Goal: Information Seeking & Learning: Check status

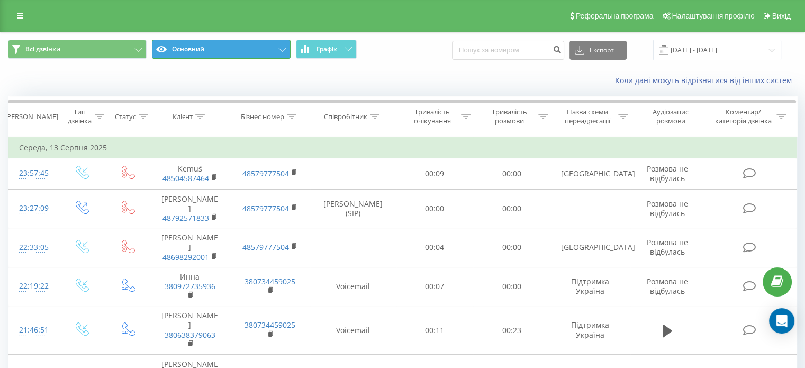
click at [229, 52] on button "Основний" at bounding box center [221, 49] width 139 height 19
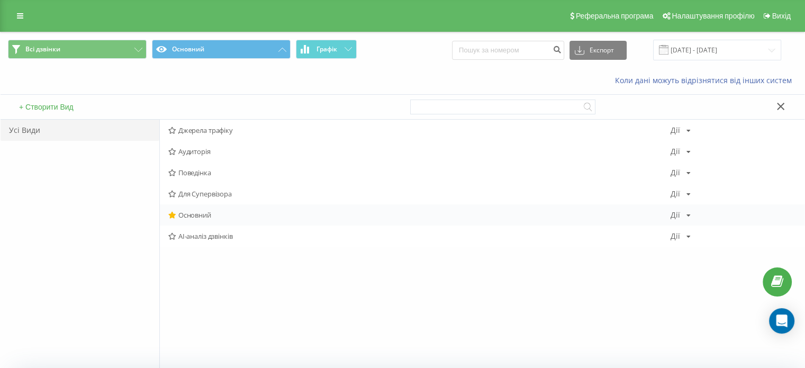
click at [200, 211] on span "Основний" at bounding box center [419, 214] width 502 height 7
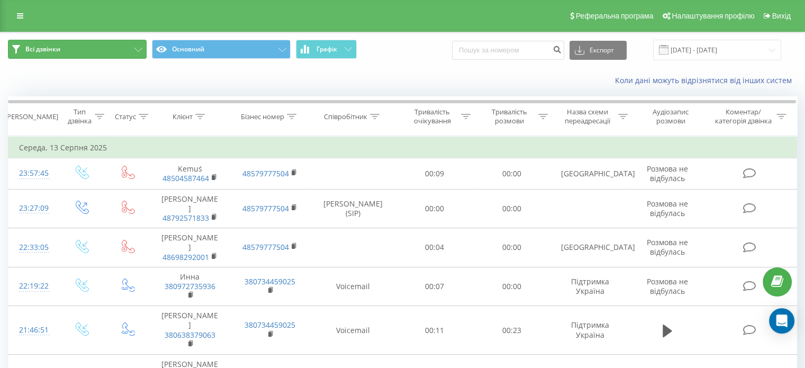
click at [69, 50] on button "Всі дзвінки" at bounding box center [77, 49] width 139 height 19
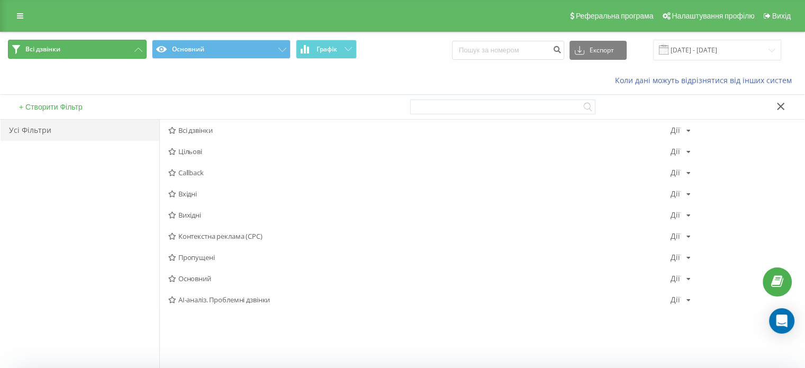
click at [70, 50] on button "Всі дзвінки" at bounding box center [77, 49] width 139 height 19
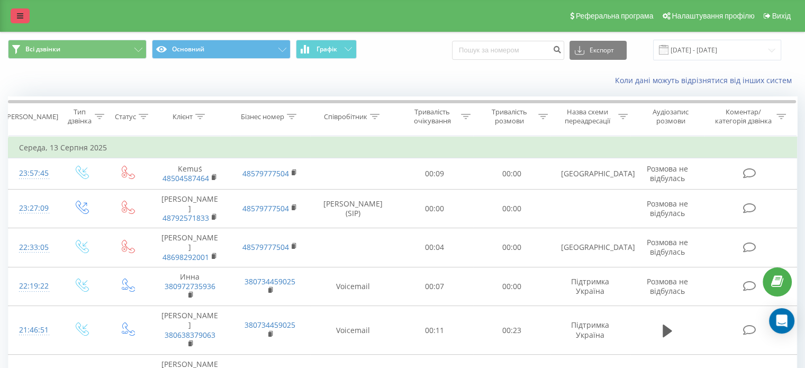
click at [23, 16] on link at bounding box center [20, 15] width 19 height 15
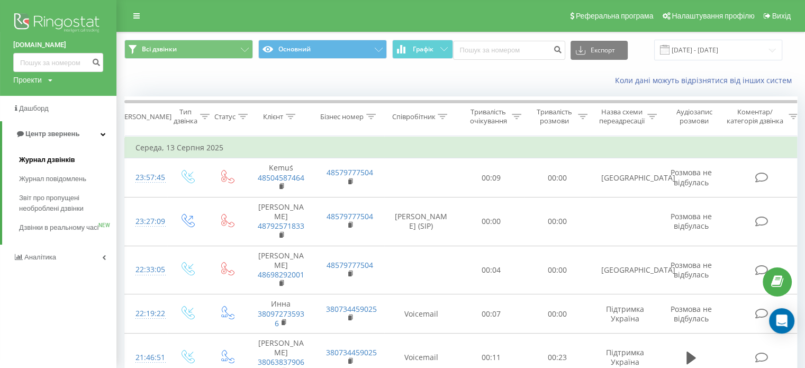
click at [51, 155] on span "Журнал дзвінків" at bounding box center [47, 160] width 56 height 11
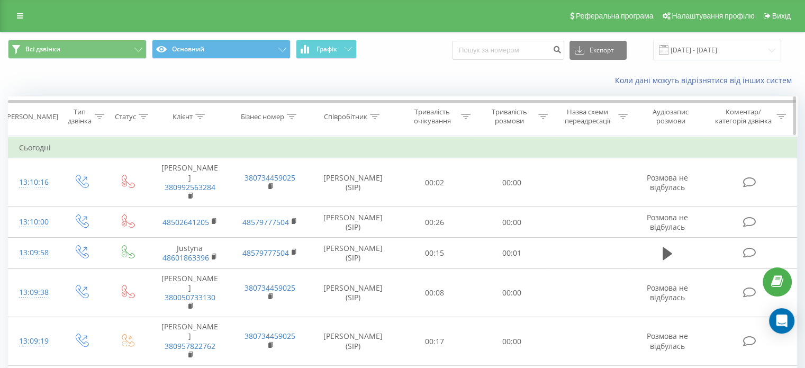
click at [361, 114] on div "Співробітник" at bounding box center [345, 116] width 43 height 9
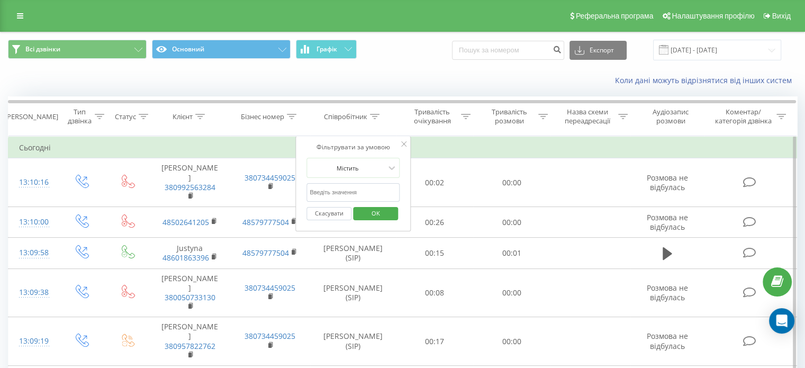
click at [351, 191] on input "text" at bounding box center [353, 192] width 93 height 19
type input "ровенська"
click at [379, 215] on span "OK" at bounding box center [376, 213] width 30 height 16
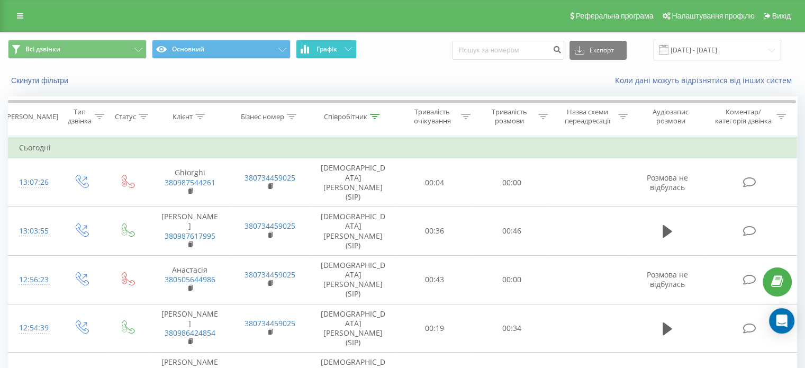
click at [345, 50] on icon at bounding box center [348, 49] width 7 height 4
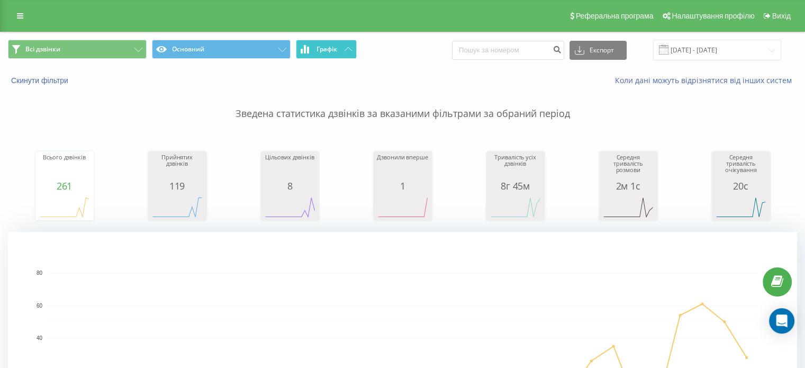
click at [334, 52] on span "Графік" at bounding box center [327, 49] width 21 height 7
